Goal: Information Seeking & Learning: Learn about a topic

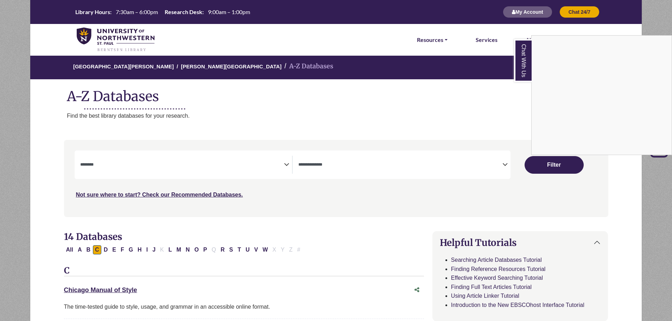
select select "Database Subject Filter"
select select "Database Types Filter"
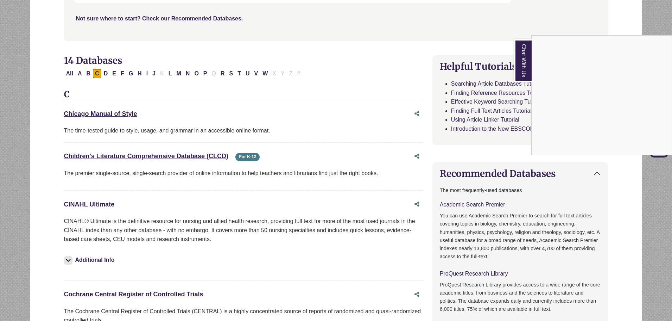
scroll to position [35, 0]
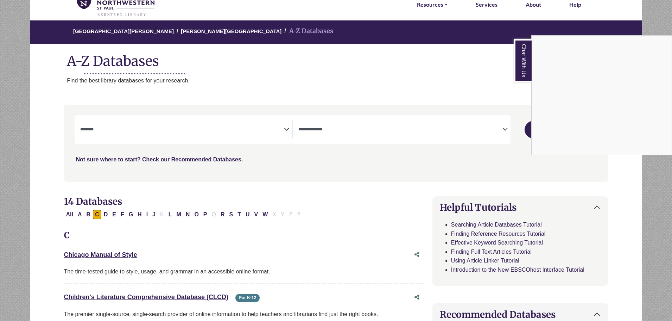
click at [204, 213] on div "Chat With Us" at bounding box center [336, 160] width 672 height 321
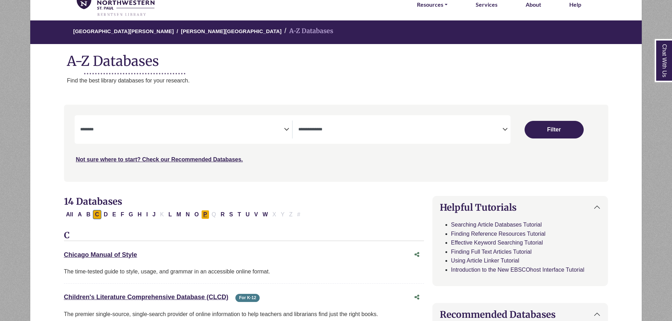
click at [204, 213] on button "P" at bounding box center [205, 214] width 8 height 9
select select "Database Subject Filter"
select select "Database Types Filter"
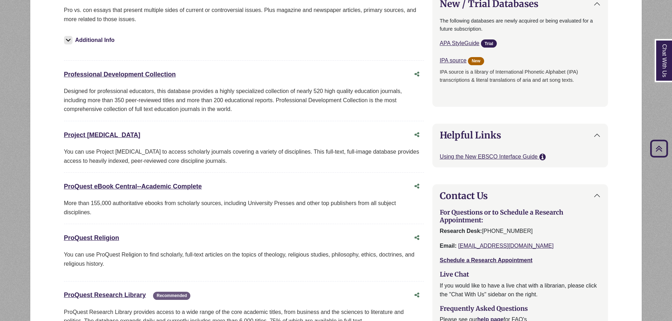
scroll to position [387, 0]
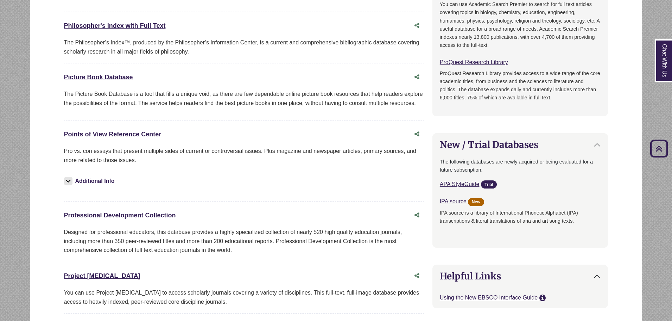
click at [106, 131] on link "Points of View Reference Center This link opens in a new window" at bounding box center [112, 134] width 97 height 7
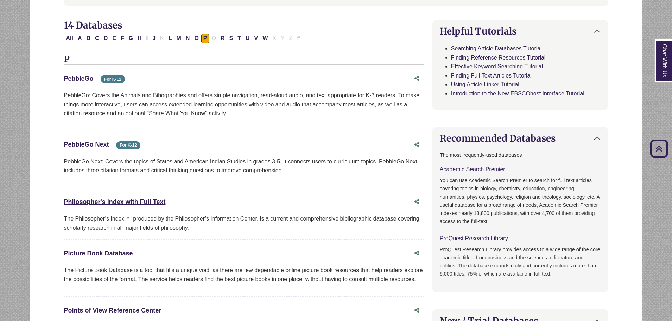
scroll to position [70, 0]
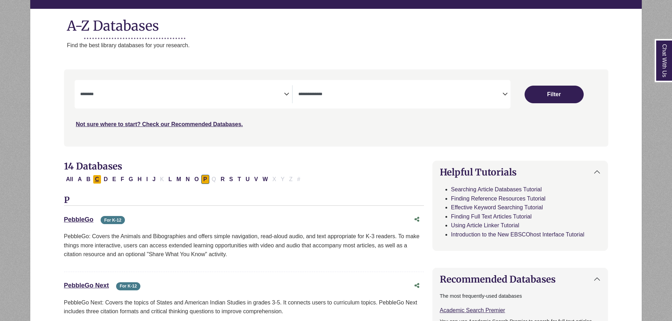
click at [97, 181] on button "C" at bounding box center [97, 179] width 8 height 9
select select "Database Subject Filter"
select select "Database Types Filter"
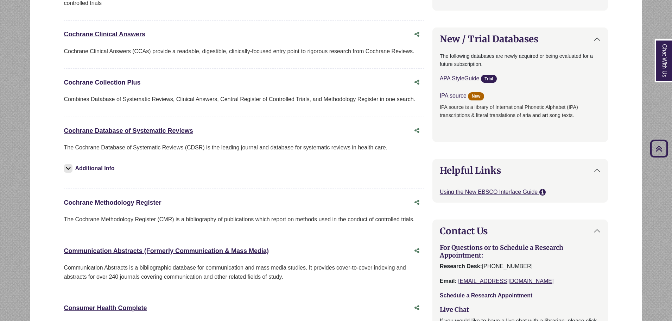
scroll to position [598, 0]
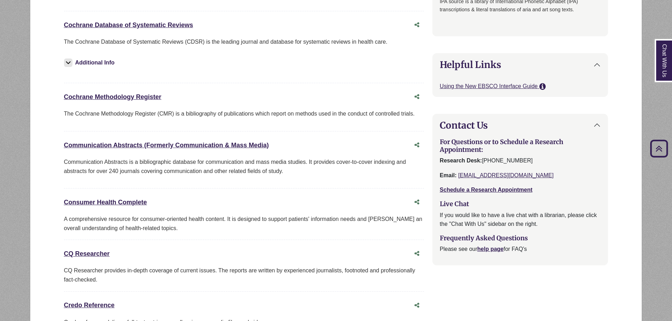
click at [101, 249] on div "CQ Researcher This link opens in a new window" at bounding box center [237, 253] width 346 height 10
click at [102, 253] on link "CQ Researcher This link opens in a new window" at bounding box center [87, 253] width 46 height 7
